Goal: Task Accomplishment & Management: Use online tool/utility

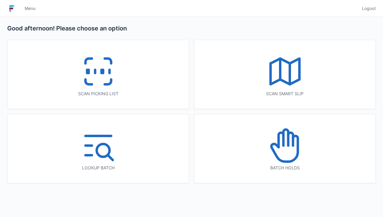
click at [290, 146] on icon at bounding box center [285, 145] width 38 height 38
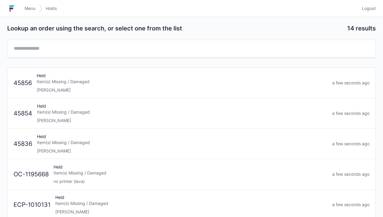
click at [64, 87] on div "[PERSON_NAME]" at bounding box center [182, 90] width 291 height 6
click at [67, 90] on div "[PERSON_NAME]" at bounding box center [182, 90] width 291 height 6
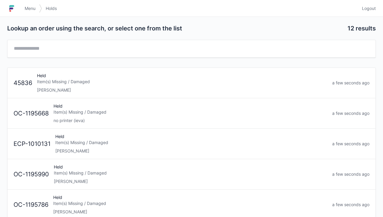
click at [61, 93] on link "45836 Held Item(s) Missing / Damaged Elena a few seconds ago" at bounding box center [192, 83] width 368 height 30
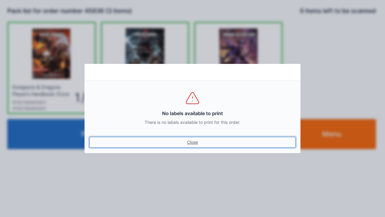
click at [194, 144] on link "Close" at bounding box center [192, 142] width 206 height 11
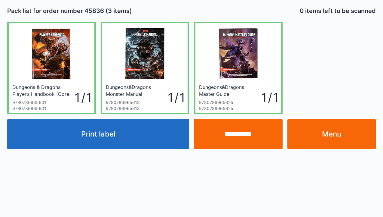
click at [323, 137] on link "Menu" at bounding box center [332, 134] width 89 height 30
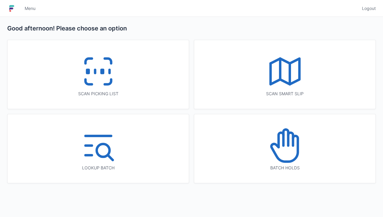
click at [294, 156] on icon at bounding box center [285, 145] width 38 height 38
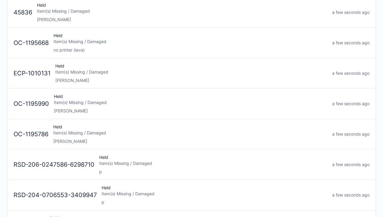
scroll to position [71, 0]
click at [87, 107] on div "Elena" at bounding box center [191, 110] width 274 height 6
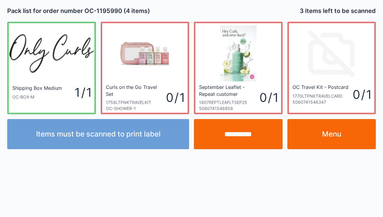
click at [324, 137] on link "Menu" at bounding box center [332, 134] width 89 height 30
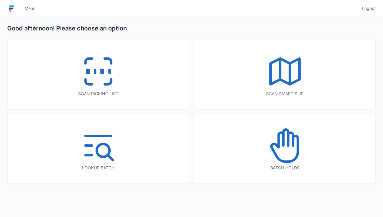
click at [283, 152] on icon at bounding box center [285, 145] width 38 height 38
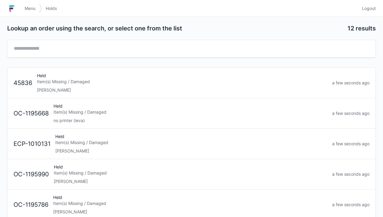
click at [30, 8] on span "Menu" at bounding box center [30, 8] width 11 height 6
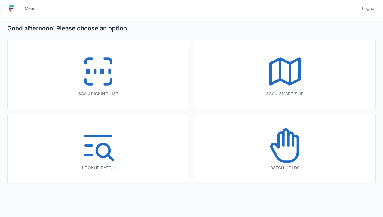
click at [101, 79] on icon at bounding box center [98, 71] width 38 height 38
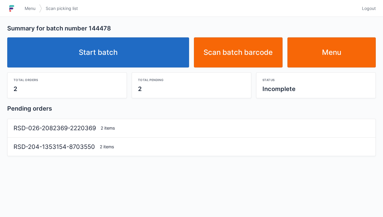
click at [94, 54] on link "Start batch" at bounding box center [98, 52] width 182 height 30
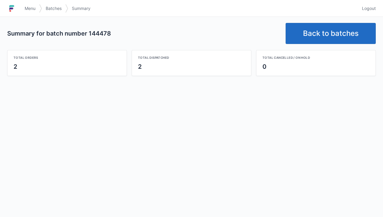
click at [332, 38] on link "Back to batches" at bounding box center [331, 33] width 90 height 21
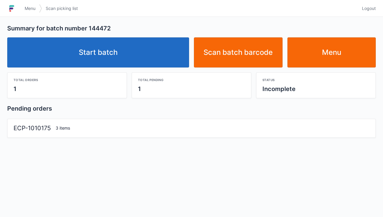
click at [117, 47] on link "Start batch" at bounding box center [98, 52] width 182 height 30
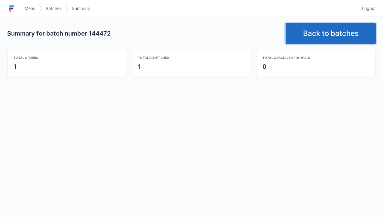
click at [319, 32] on link "Back to batches" at bounding box center [331, 33] width 90 height 21
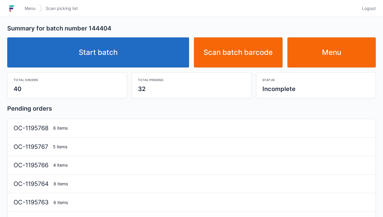
click at [126, 59] on link "Start batch" at bounding box center [98, 52] width 182 height 30
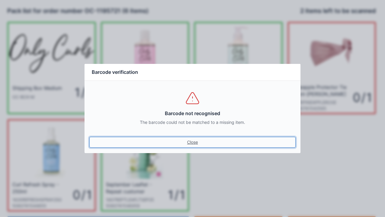
click at [198, 139] on link "Close" at bounding box center [192, 142] width 206 height 11
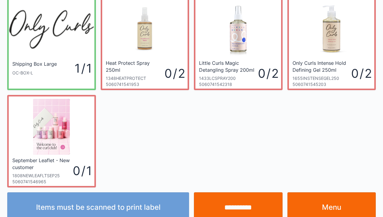
scroll to position [35, 0]
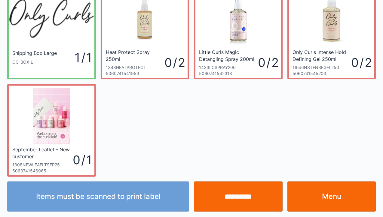
click at [319, 196] on link "Menu" at bounding box center [332, 196] width 89 height 30
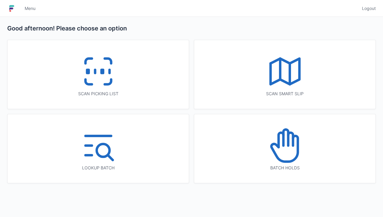
click at [105, 70] on icon at bounding box center [98, 71] width 38 height 38
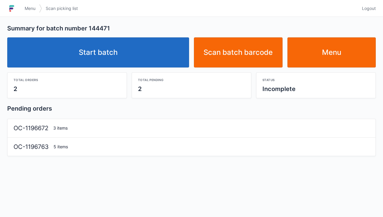
click at [125, 57] on link "Start batch" at bounding box center [98, 52] width 182 height 30
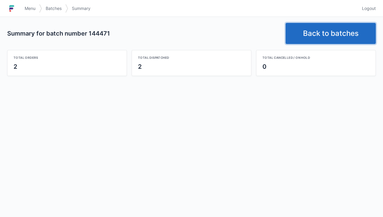
click at [323, 30] on link "Back to batches" at bounding box center [331, 33] width 90 height 21
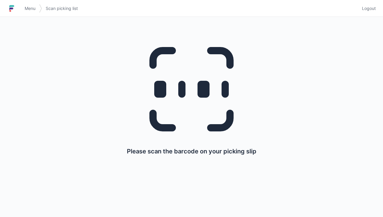
click at [35, 12] on link "Menu" at bounding box center [30, 8] width 18 height 11
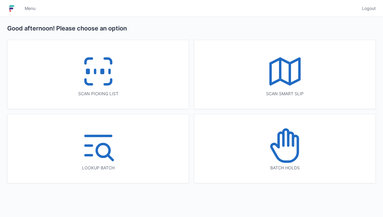
click at [288, 149] on icon at bounding box center [285, 145] width 38 height 38
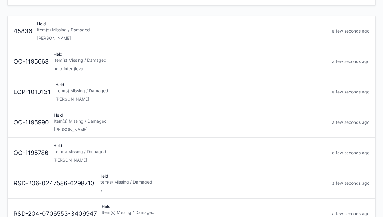
scroll to position [60, 0]
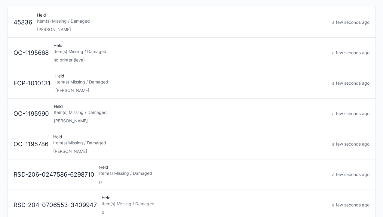
click at [70, 150] on div "[PERSON_NAME]" at bounding box center [190, 151] width 274 height 6
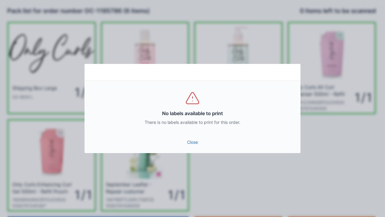
click at [191, 137] on link "Close" at bounding box center [192, 142] width 206 height 11
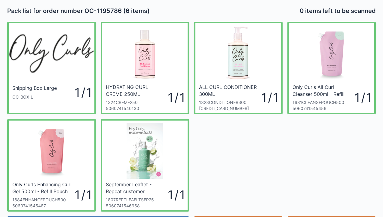
scroll to position [35, 0]
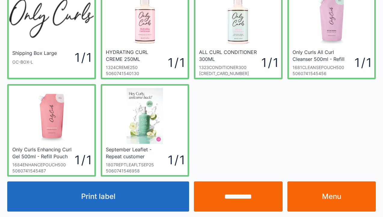
click at [328, 200] on link "Menu" at bounding box center [332, 196] width 89 height 30
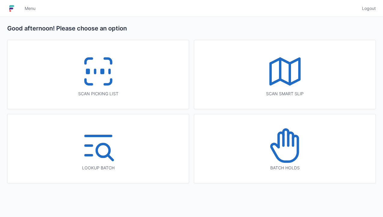
click at [98, 81] on icon at bounding box center [98, 71] width 38 height 38
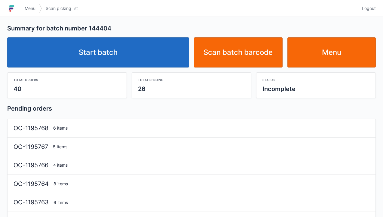
click at [121, 52] on link "Start batch" at bounding box center [98, 52] width 182 height 30
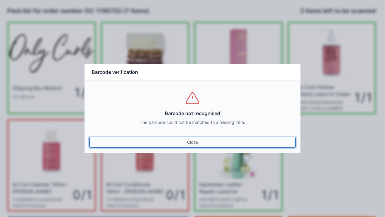
click at [194, 143] on link "Close" at bounding box center [192, 142] width 206 height 11
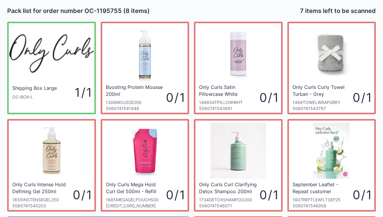
click at [333, 66] on img at bounding box center [332, 54] width 56 height 56
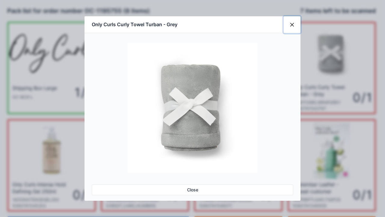
click at [291, 26] on button "Close" at bounding box center [292, 24] width 17 height 17
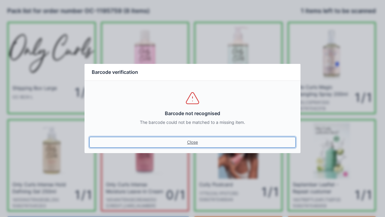
click at [197, 143] on link "Close" at bounding box center [192, 142] width 206 height 11
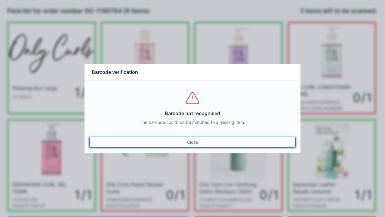
click at [194, 146] on link "Close" at bounding box center [192, 142] width 206 height 11
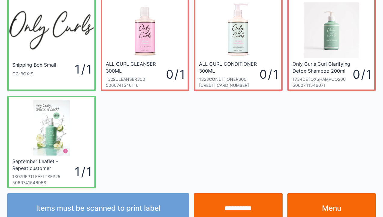
scroll to position [31, 0]
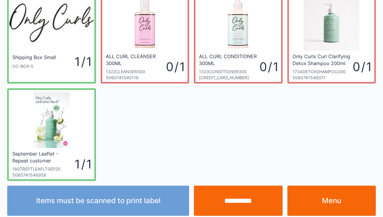
click at [328, 200] on link "Menu" at bounding box center [332, 200] width 89 height 30
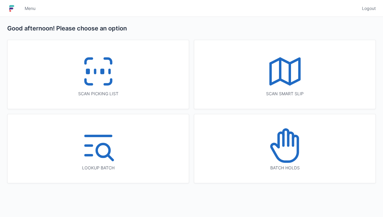
click at [108, 78] on icon at bounding box center [98, 71] width 38 height 38
